Goal: Navigation & Orientation: Find specific page/section

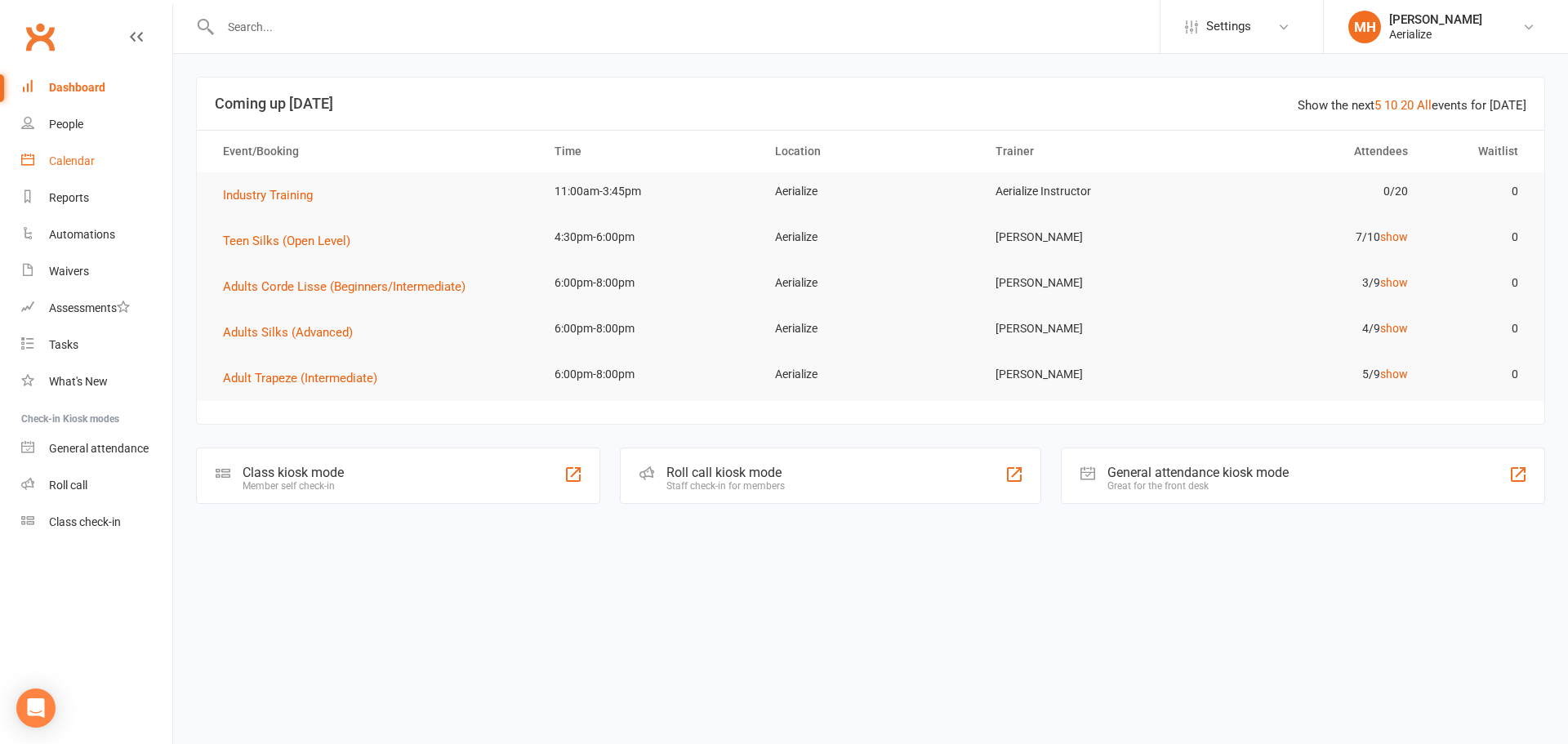
drag, startPoint x: 58, startPoint y: 154, endPoint x: 66, endPoint y: 170, distance: 17.9
click at [58, 154] on link "Calendar" at bounding box center [96, 160] width 151 height 37
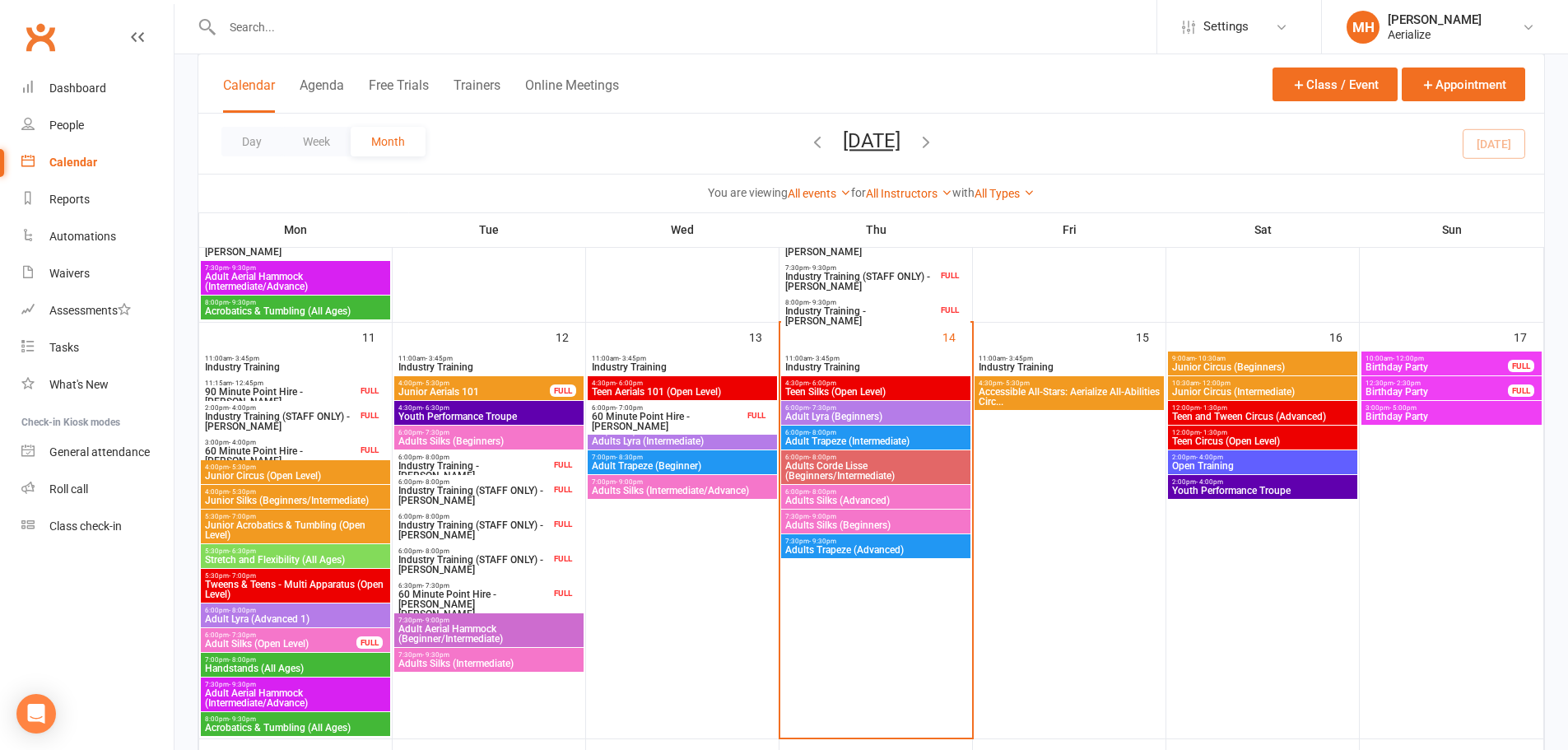
scroll to position [905, 0]
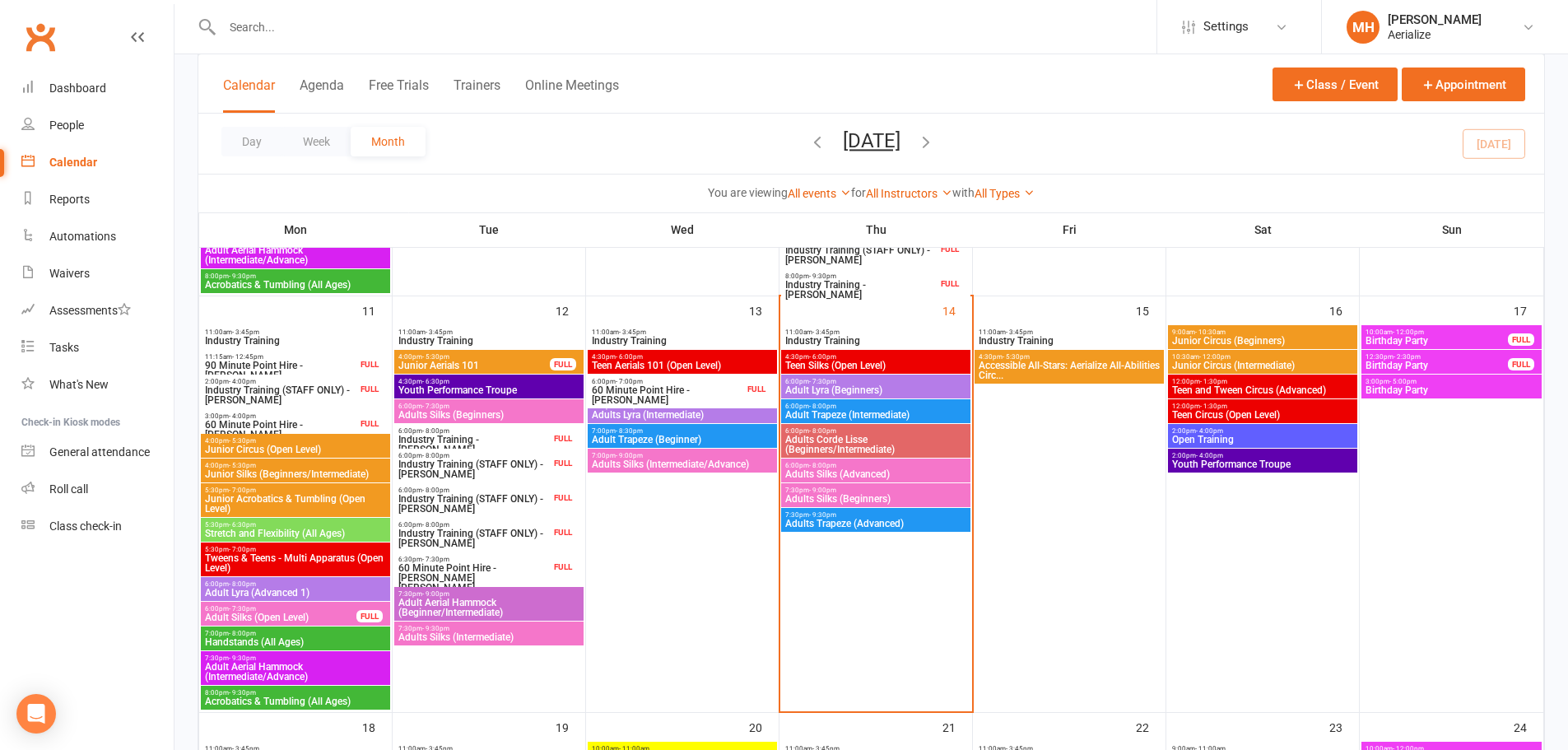
click at [671, 439] on span "Adult Trapeze (Beginner)" at bounding box center [682, 439] width 182 height 9
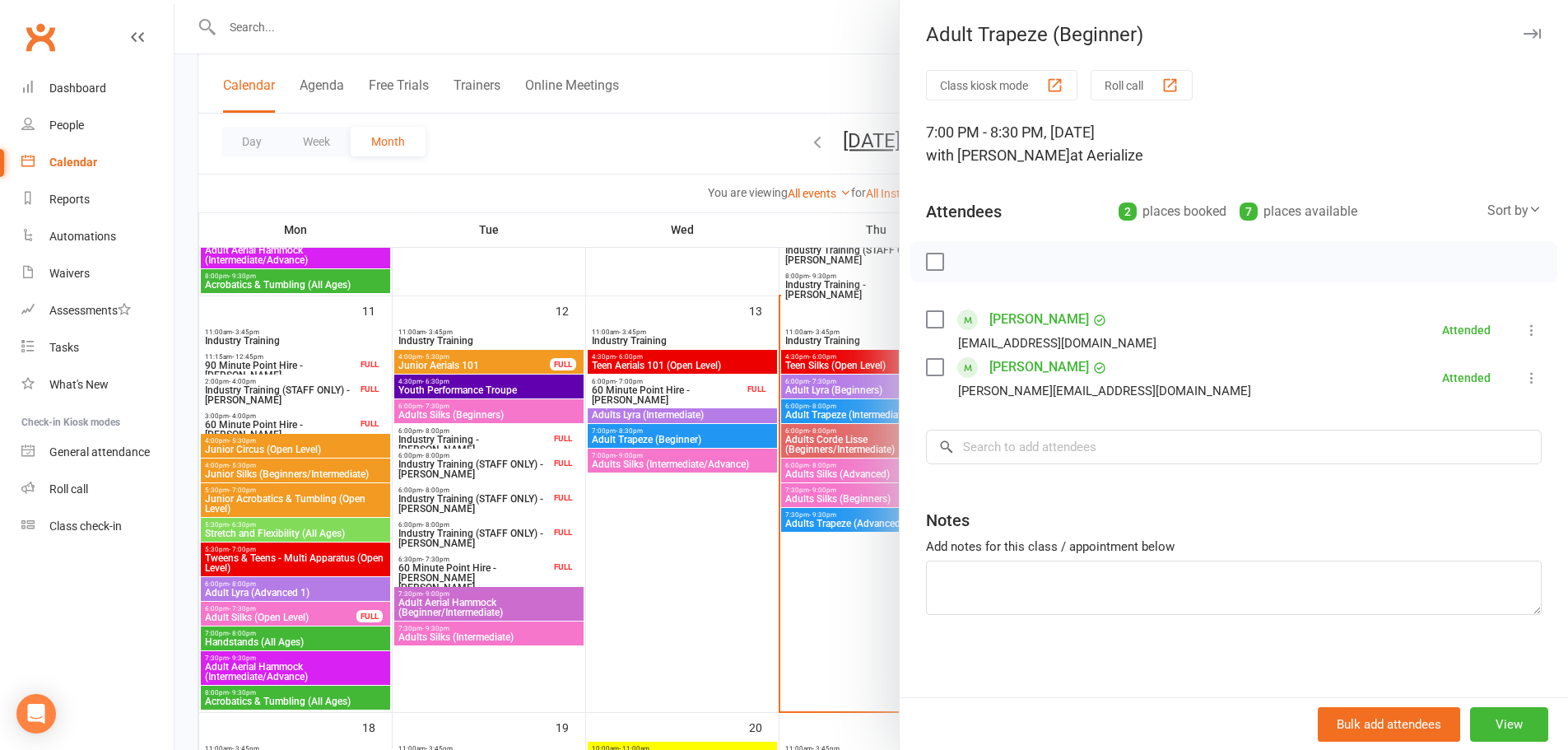
click at [685, 606] on div at bounding box center [871, 375] width 1393 height 750
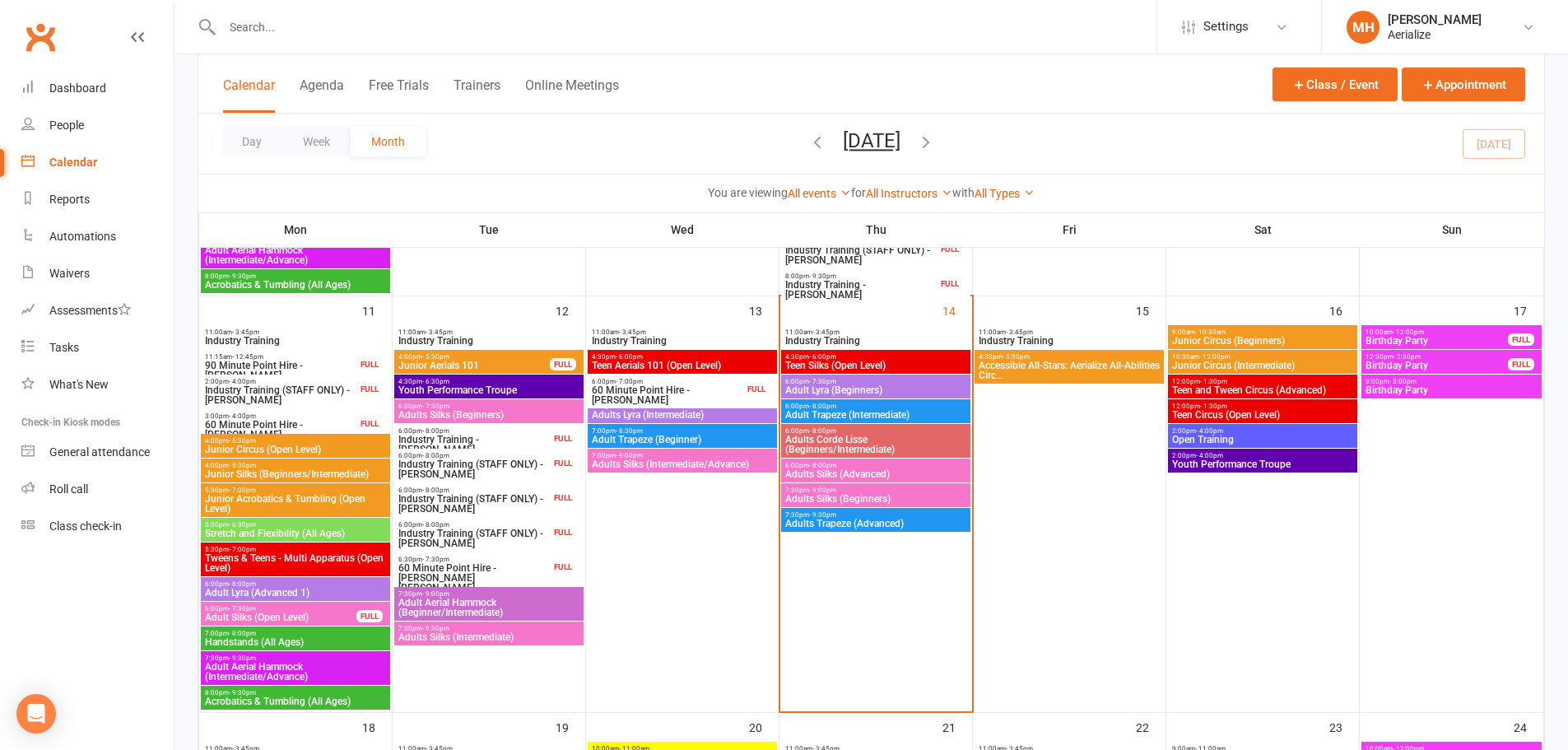
click at [839, 516] on span "7:30pm - 9:30pm" at bounding box center [876, 514] width 182 height 8
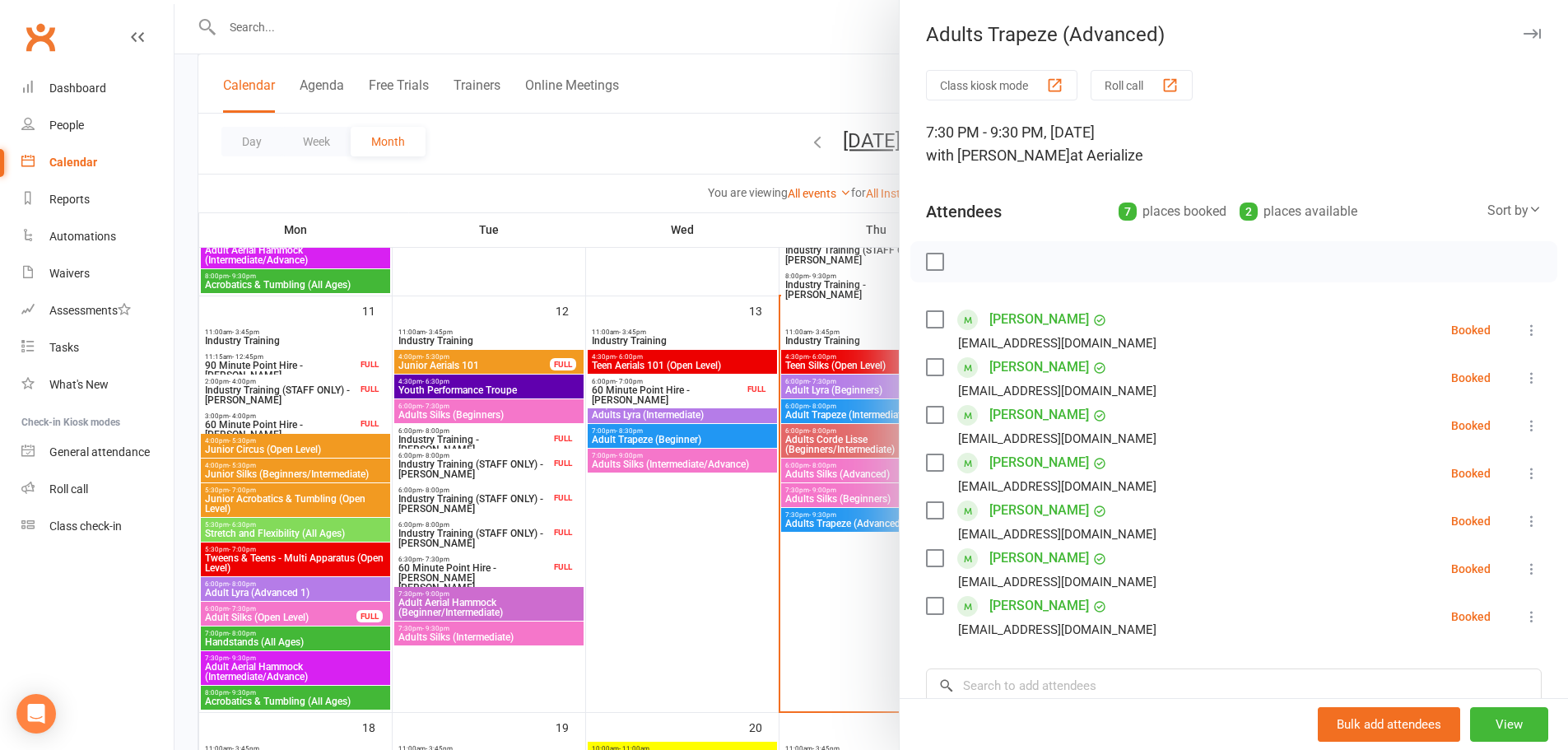
click at [686, 525] on div at bounding box center [871, 375] width 1393 height 750
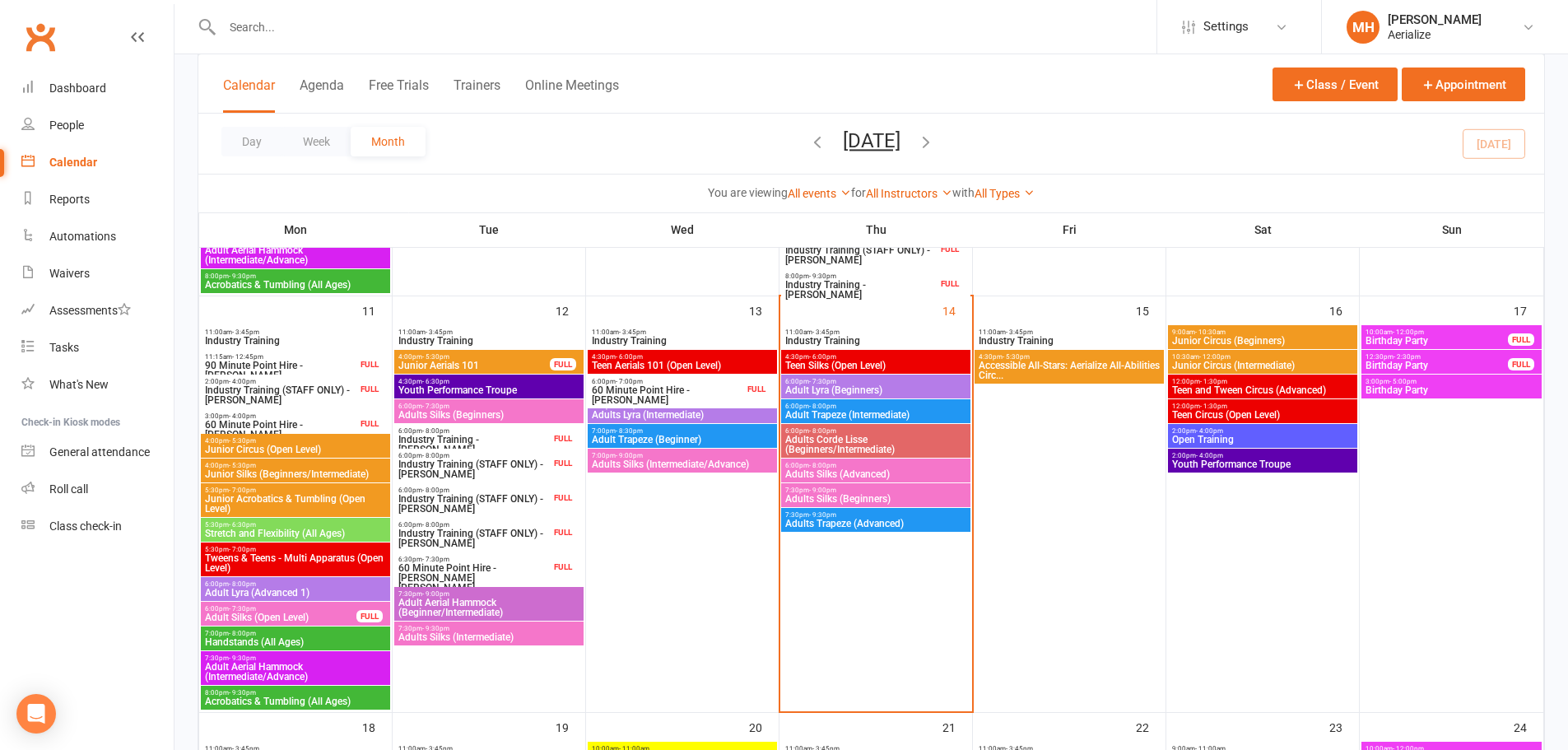
click at [819, 412] on span "Adult Trapeze (Intermediate)" at bounding box center [876, 414] width 182 height 9
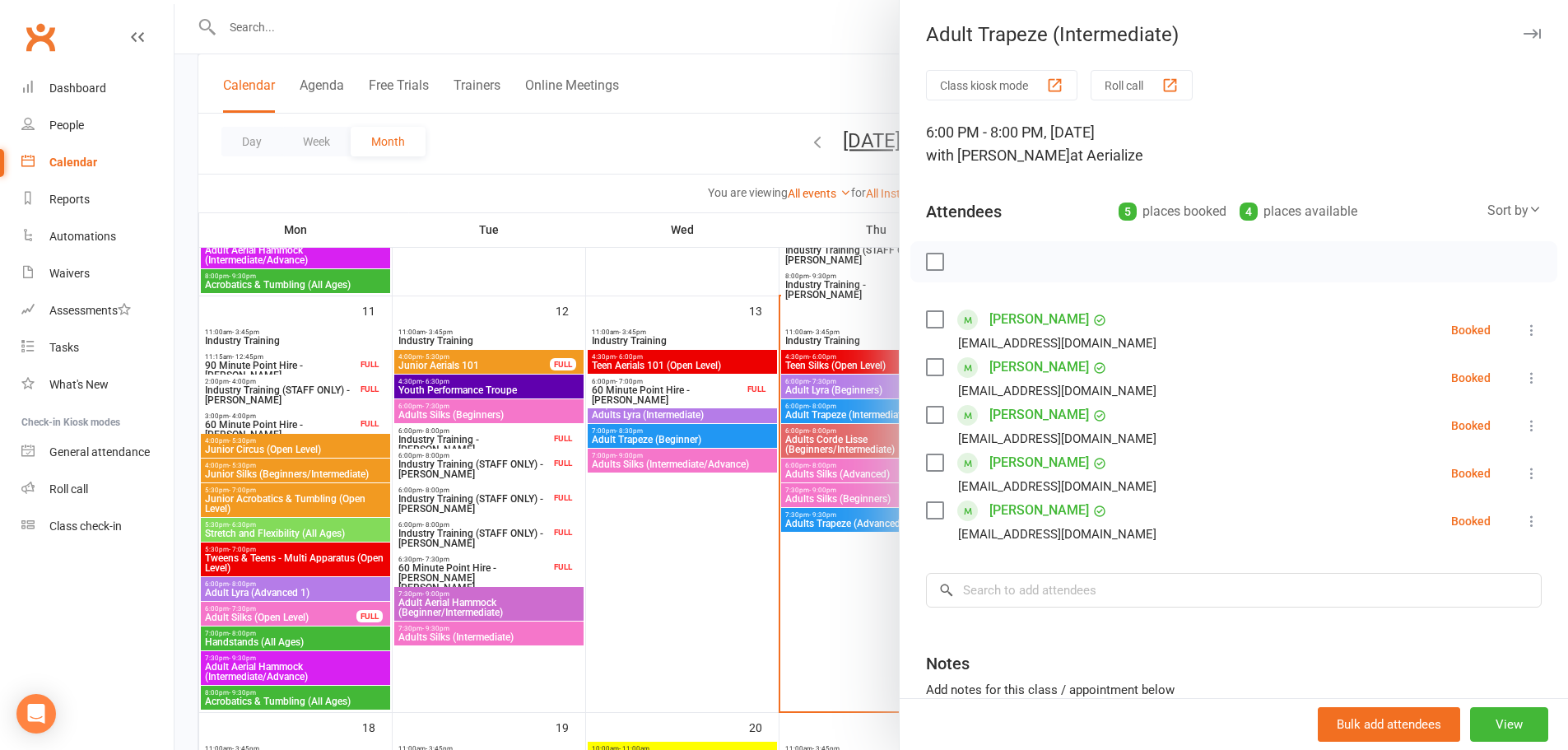
click at [709, 524] on div at bounding box center [871, 375] width 1393 height 750
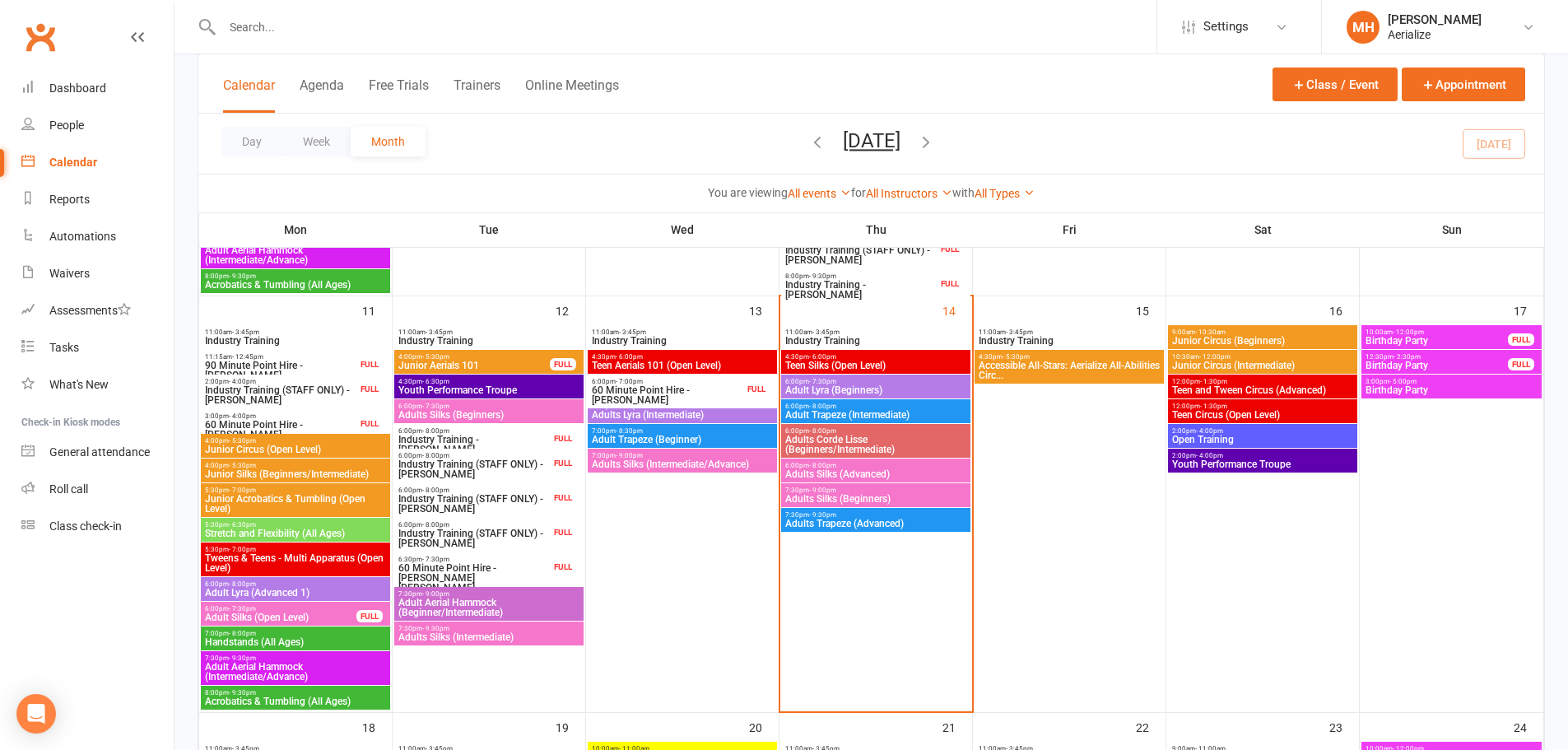
click at [797, 440] on span "Adults Corde Lisse (Beginners/Intermediate)" at bounding box center [876, 444] width 182 height 20
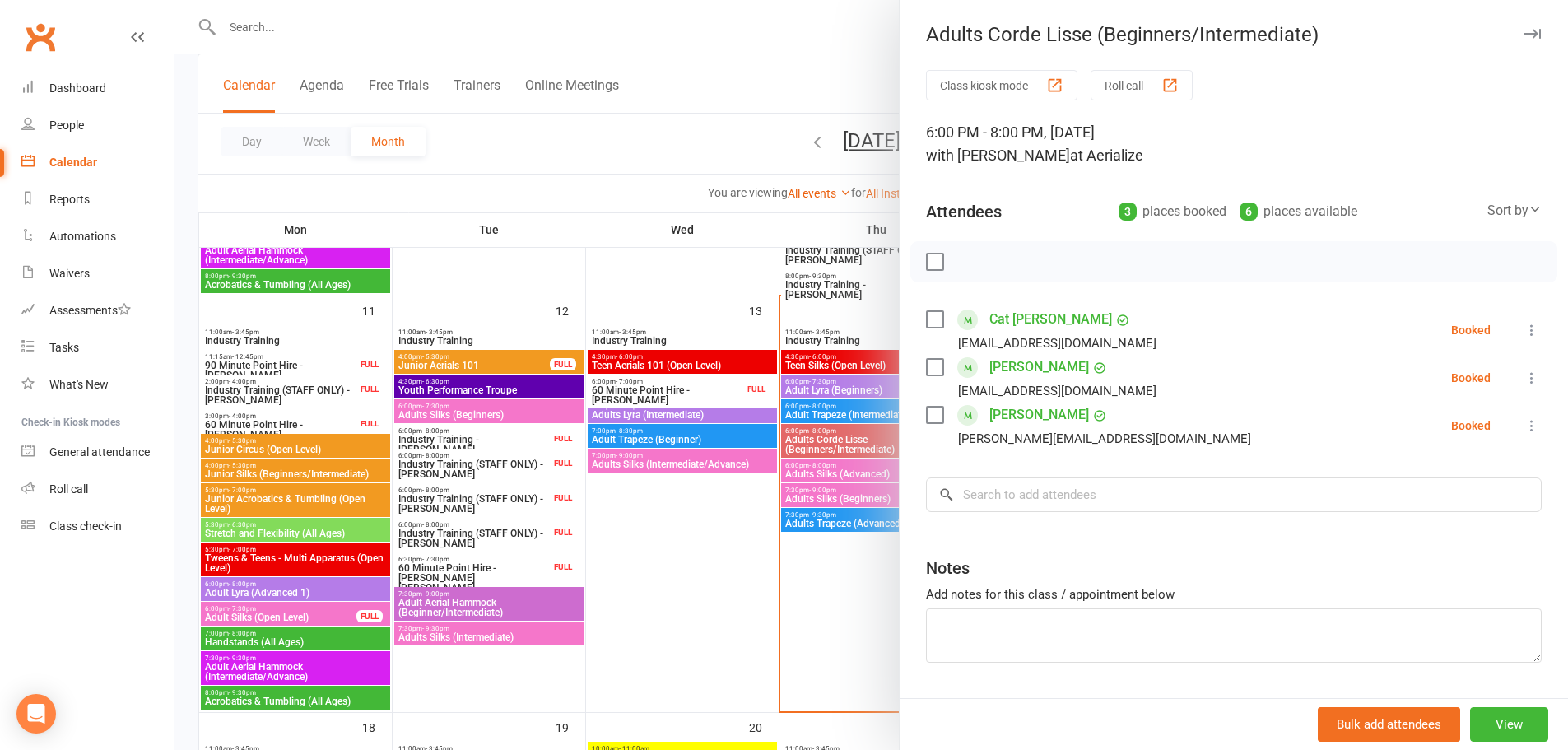
click at [729, 539] on div at bounding box center [871, 375] width 1393 height 750
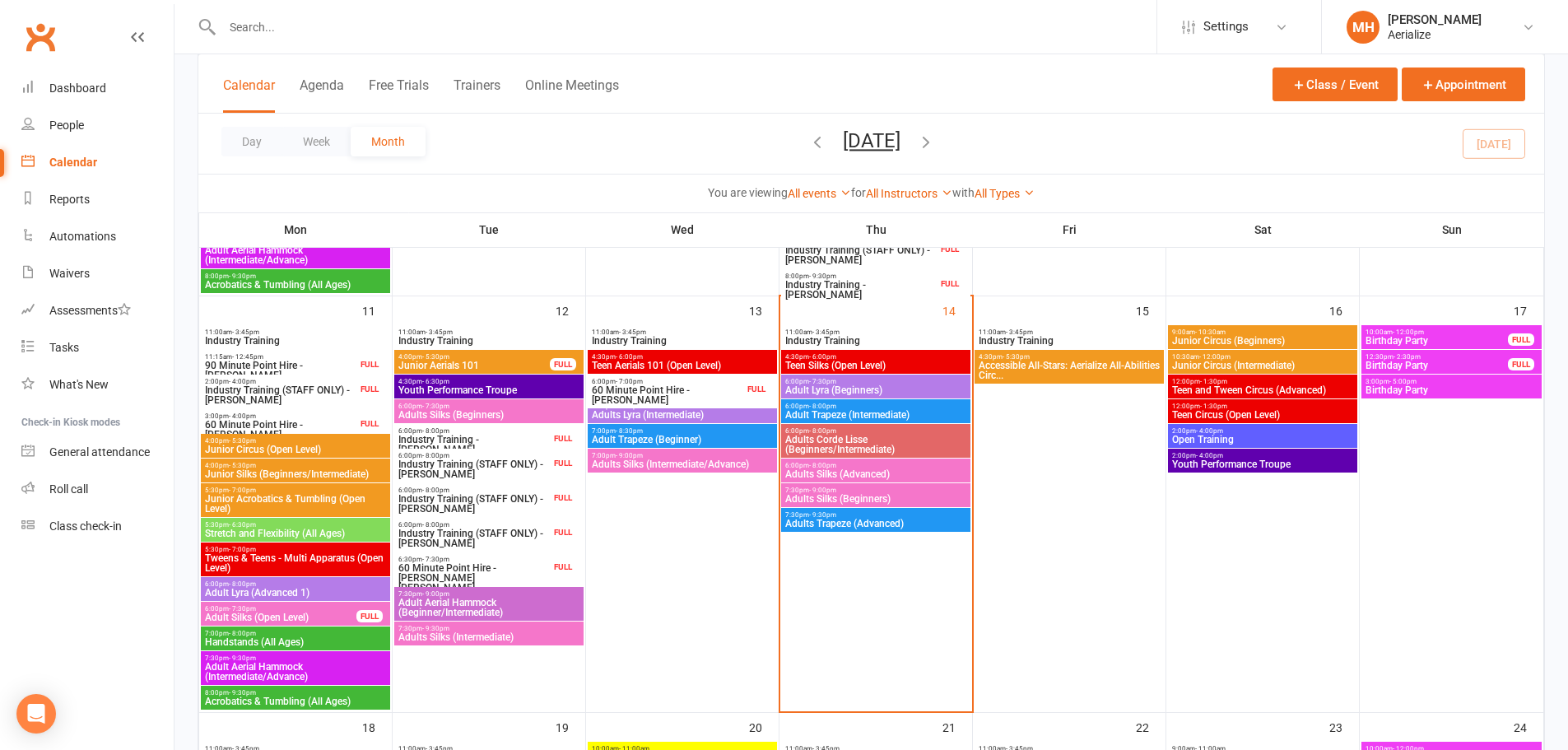
click at [820, 472] on span "Adults Silks (Advanced)" at bounding box center [876, 473] width 182 height 9
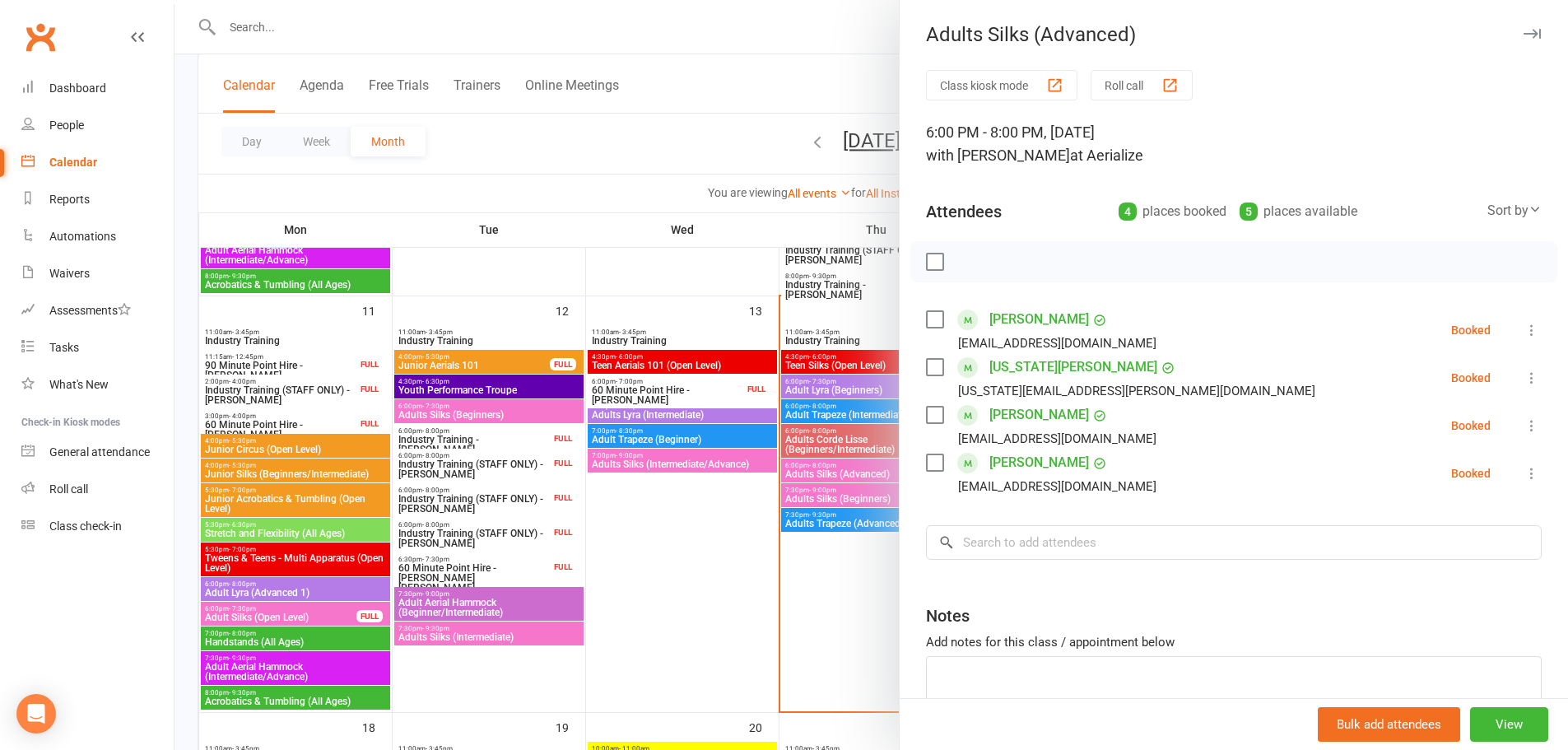
click at [693, 558] on div at bounding box center [871, 375] width 1393 height 750
